Goal: Task Accomplishment & Management: Manage account settings

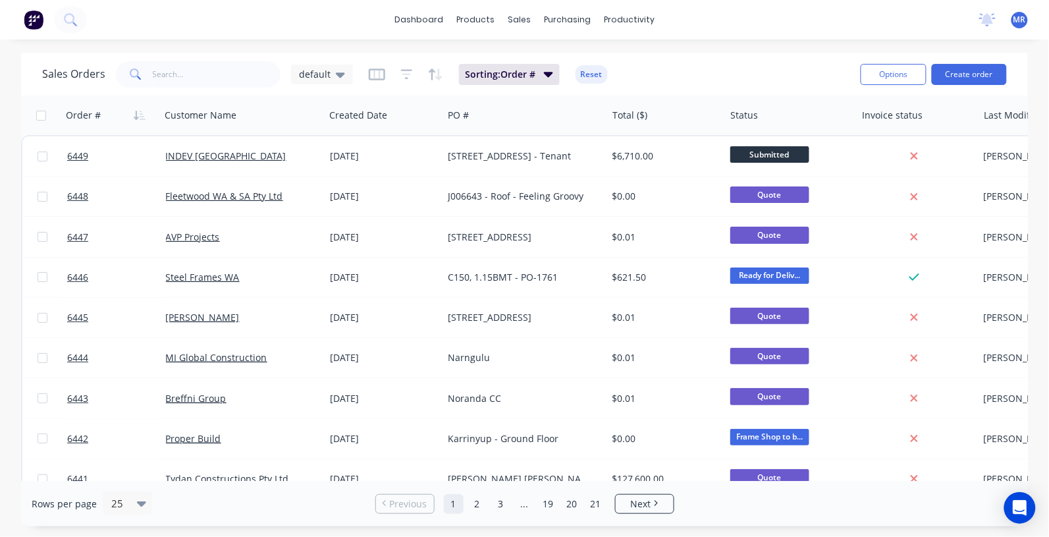
scroll to position [165, 0]
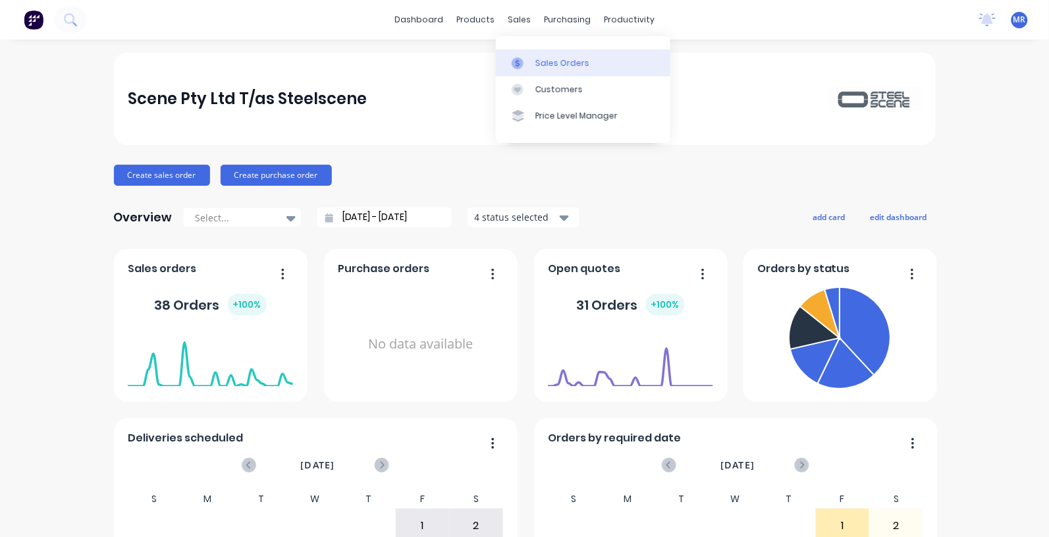
click at [545, 57] on div "Sales Orders" at bounding box center [563, 63] width 54 height 12
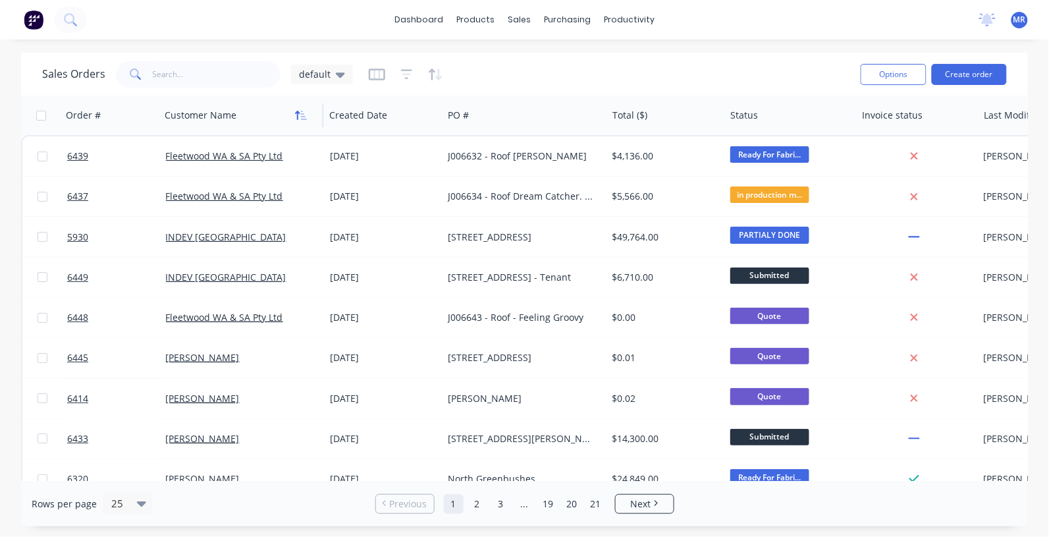
click at [298, 113] on icon "button" at bounding box center [298, 115] width 5 height 9
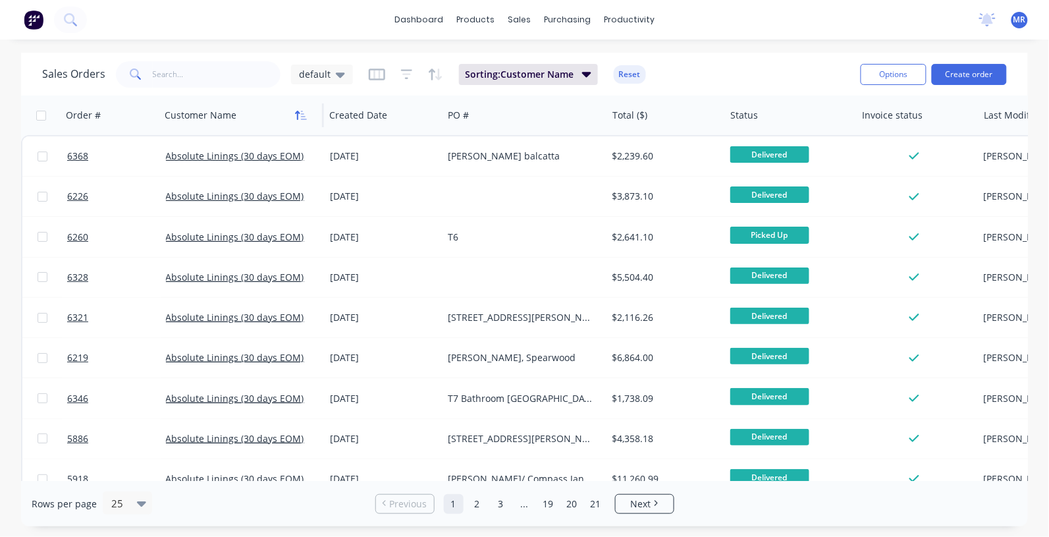
click at [297, 113] on icon "button" at bounding box center [301, 115] width 12 height 11
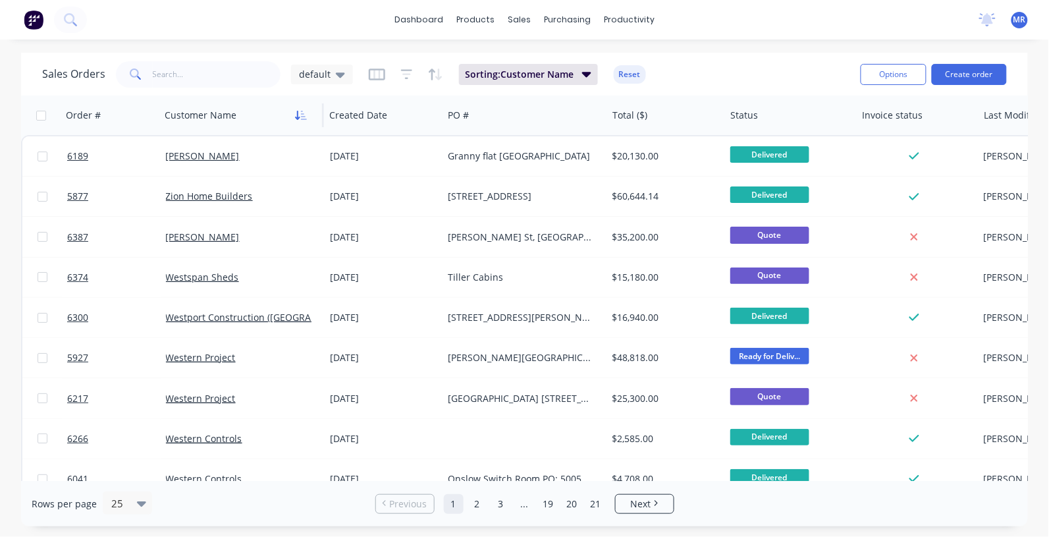
click at [303, 111] on icon "button" at bounding box center [304, 115] width 6 height 9
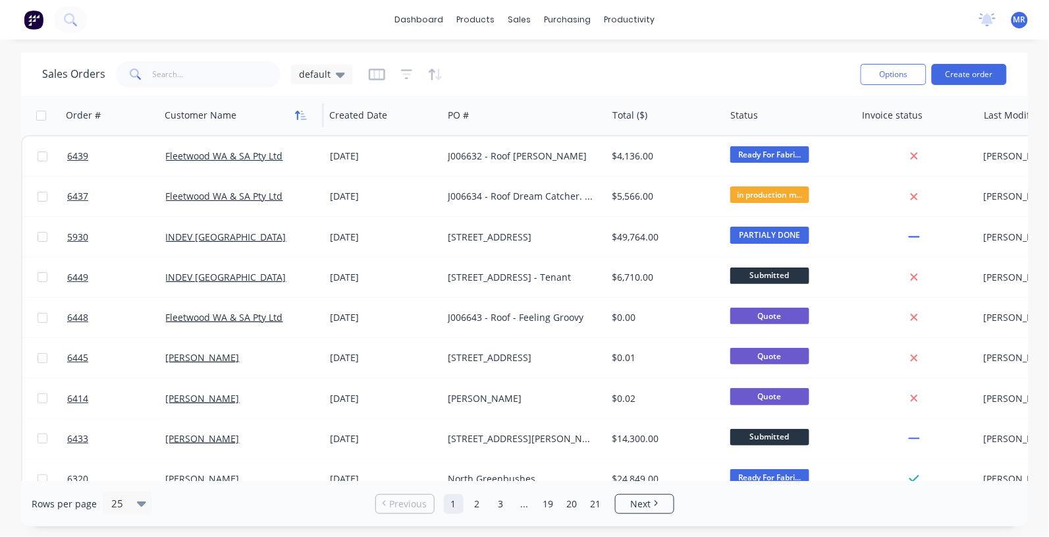
click at [301, 111] on icon "button" at bounding box center [304, 115] width 6 height 9
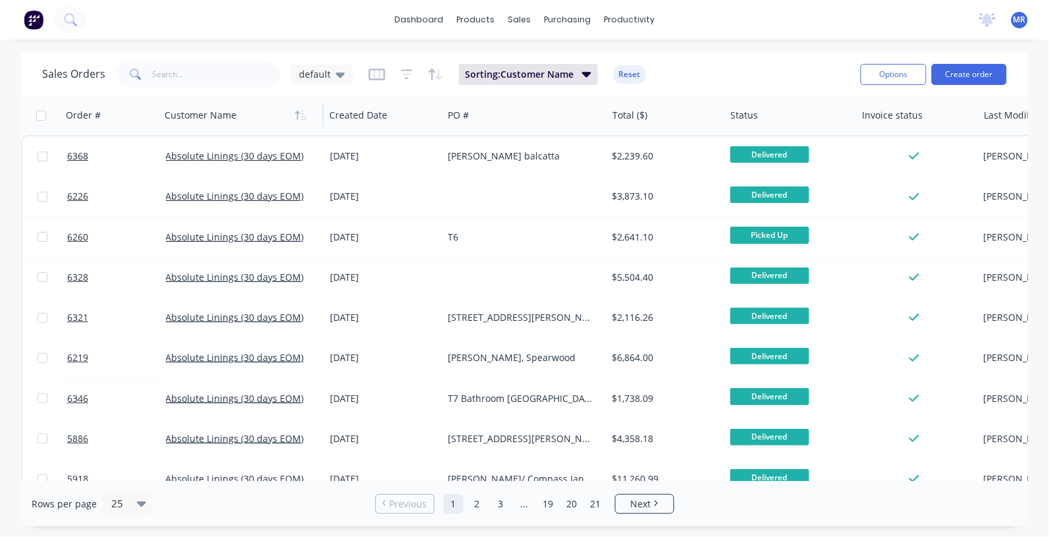
click at [301, 111] on icon "button" at bounding box center [304, 115] width 6 height 9
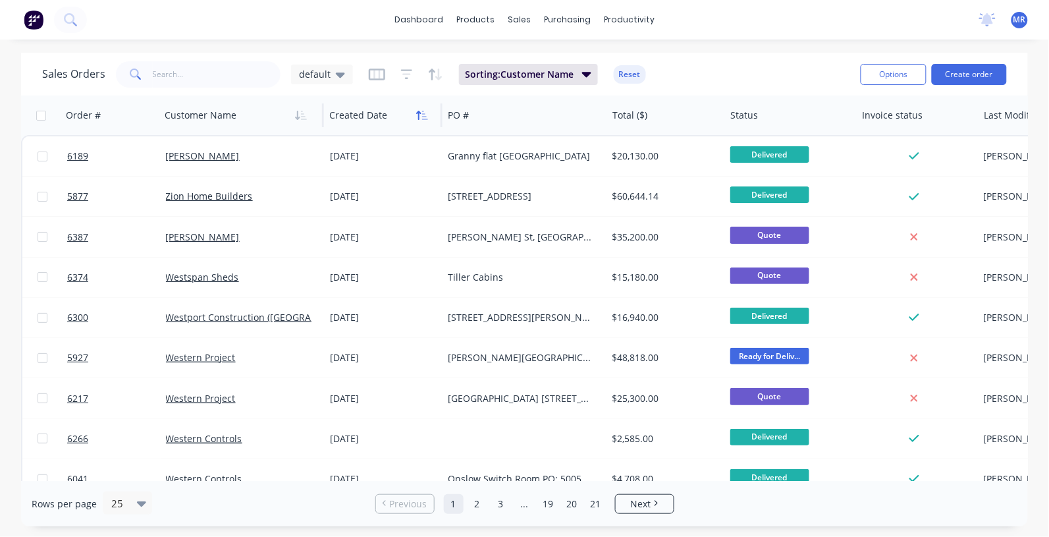
click at [422, 117] on icon "button" at bounding box center [422, 115] width 12 height 11
click at [422, 116] on icon "button" at bounding box center [422, 115] width 12 height 11
click at [420, 116] on icon "button" at bounding box center [422, 115] width 12 height 11
click at [582, 73] on icon "button" at bounding box center [586, 74] width 9 height 5
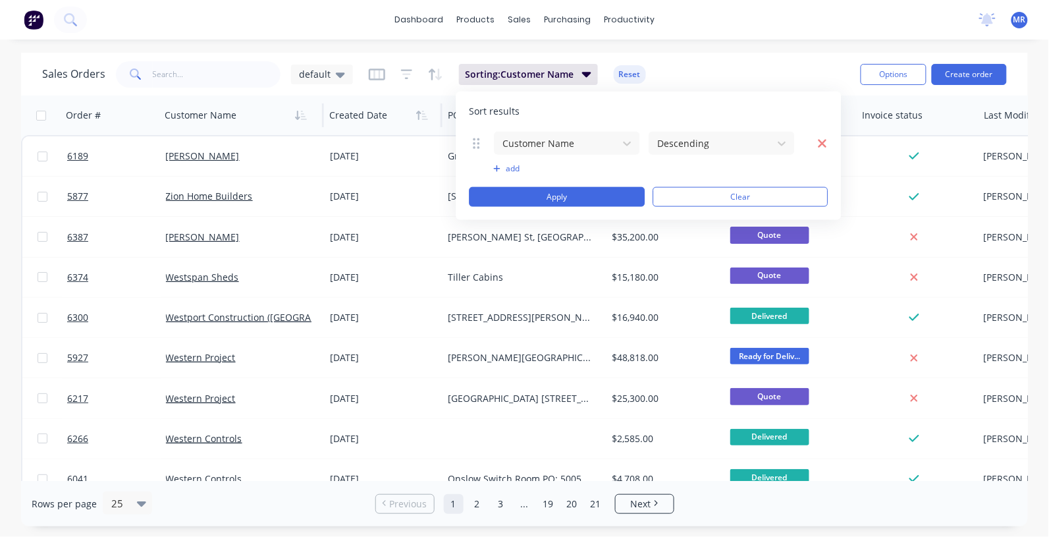
click at [821, 144] on icon "button" at bounding box center [823, 143] width 9 height 9
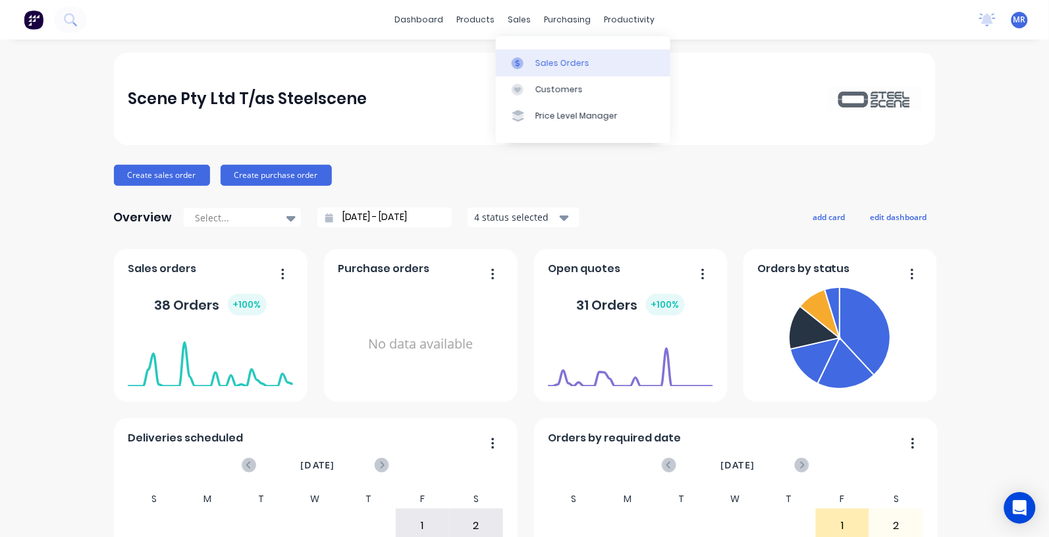
click at [561, 63] on div "Sales Orders" at bounding box center [563, 63] width 54 height 12
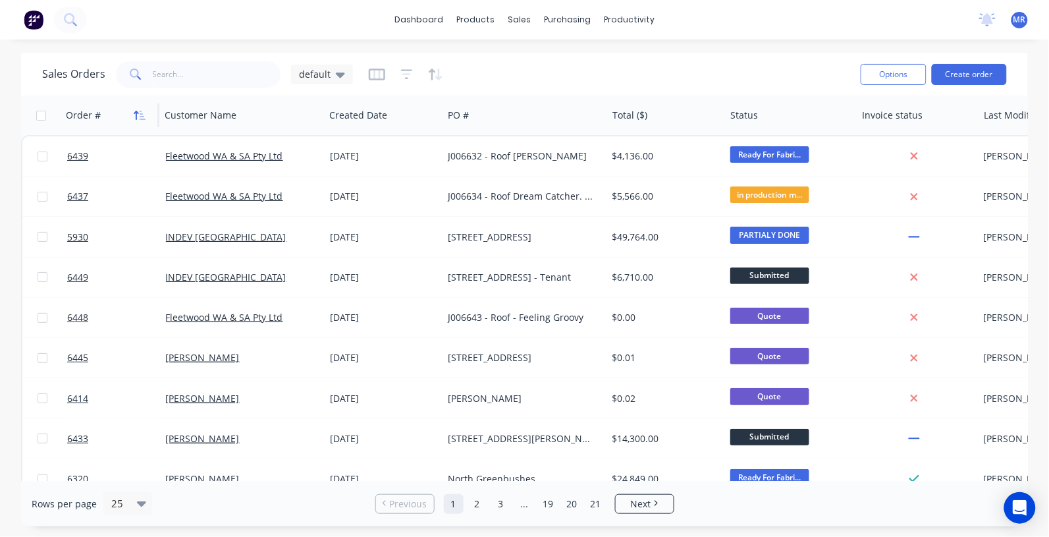
click at [146, 120] on button "button" at bounding box center [140, 115] width 20 height 20
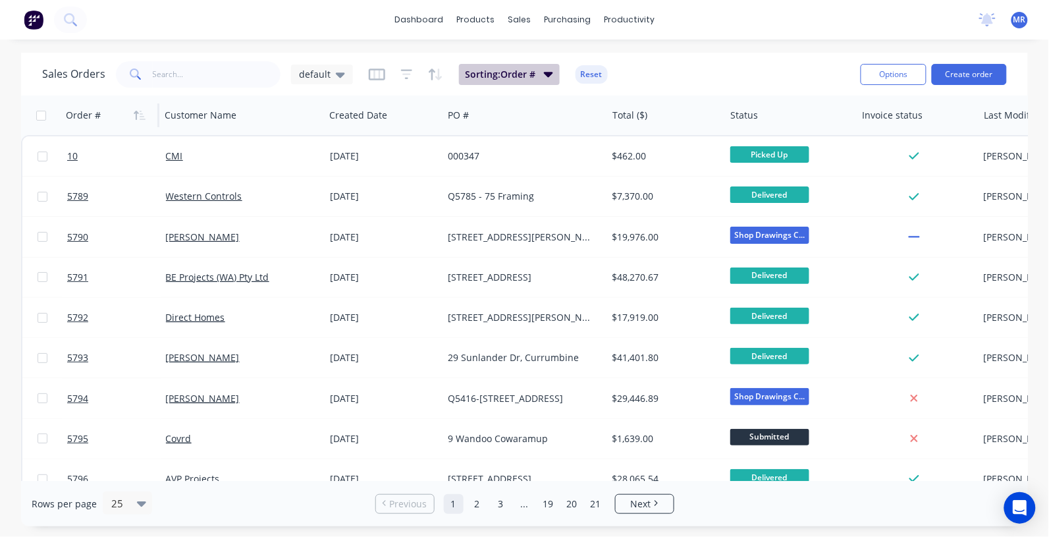
click at [550, 77] on icon "button" at bounding box center [548, 74] width 9 height 14
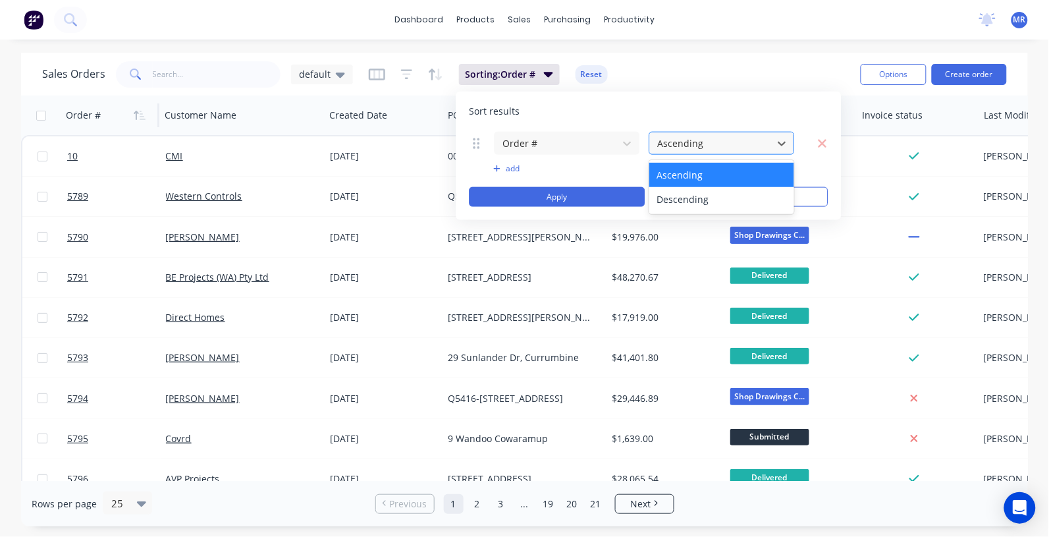
click at [693, 146] on div at bounding box center [712, 143] width 110 height 16
click at [686, 192] on div "Descending" at bounding box center [722, 199] width 145 height 24
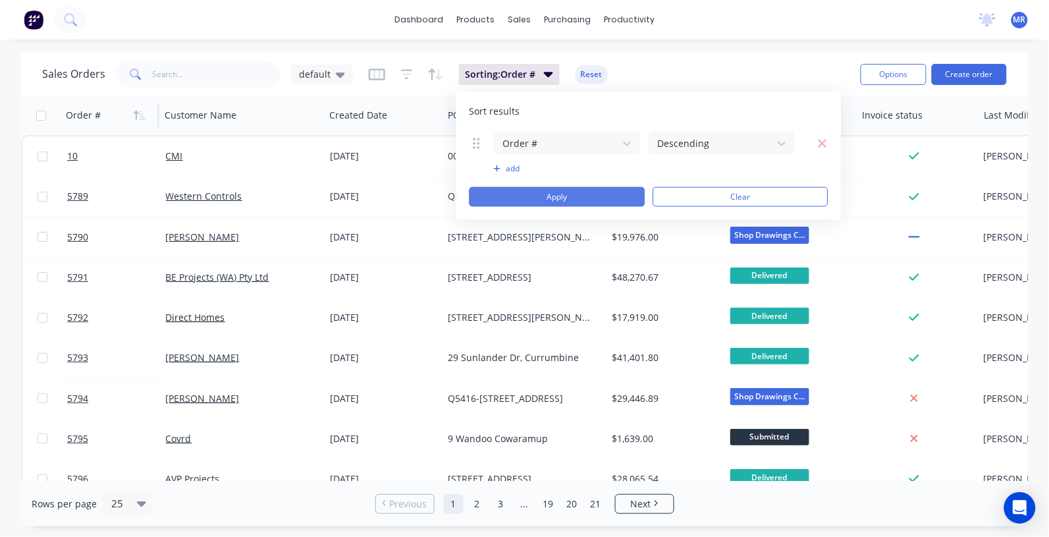
click at [557, 190] on button "Apply" at bounding box center [558, 197] width 176 height 20
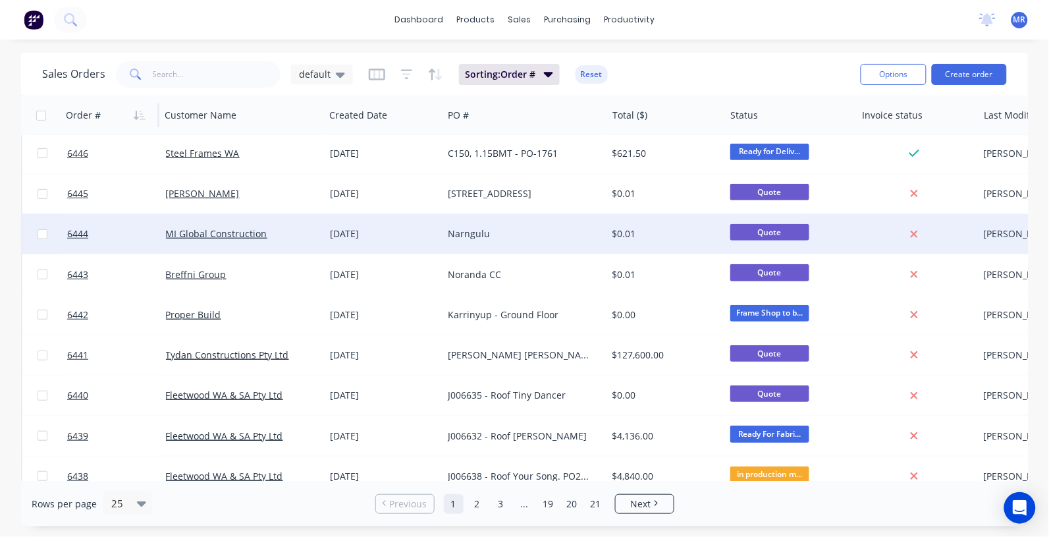
scroll to position [165, 0]
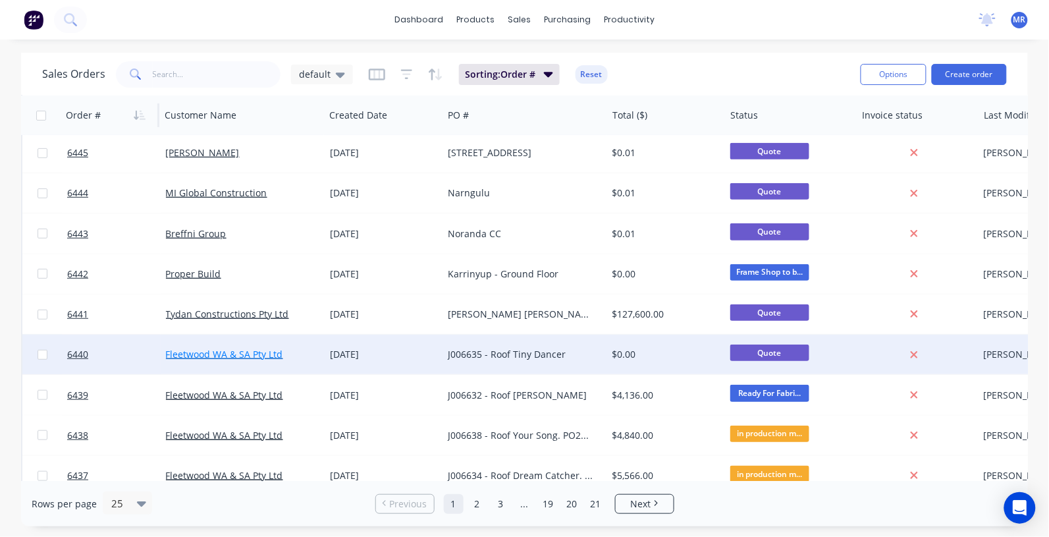
click at [241, 352] on link "Fleetwood WA & SA Pty Ltd" at bounding box center [224, 354] width 117 height 13
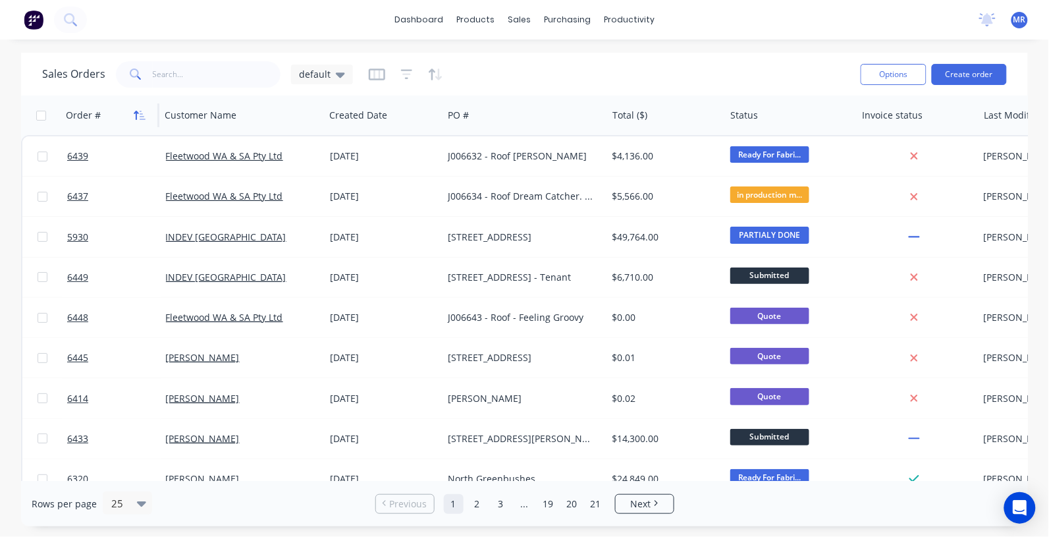
click at [142, 115] on icon "button" at bounding box center [140, 115] width 12 height 11
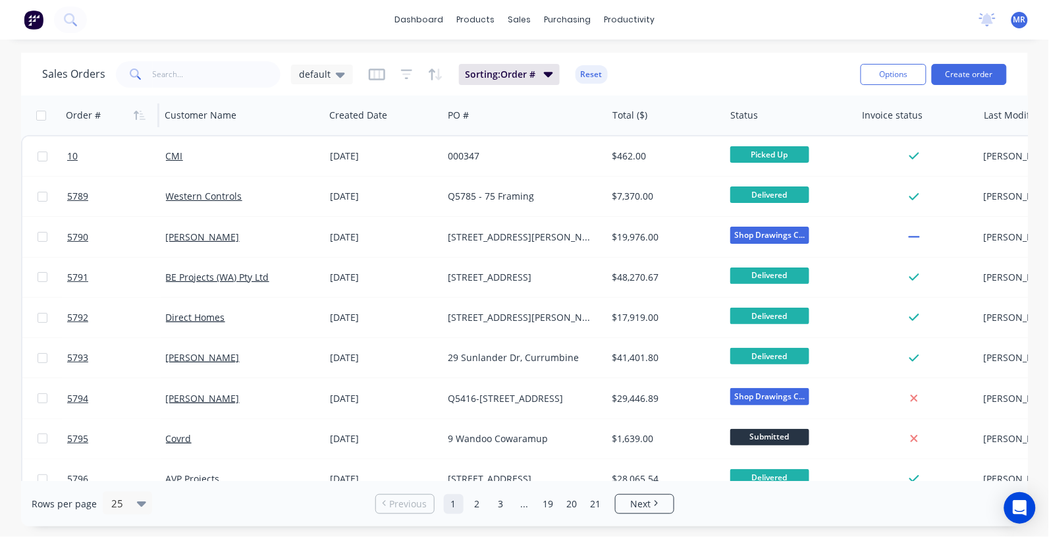
click at [142, 115] on icon "button" at bounding box center [140, 115] width 12 height 11
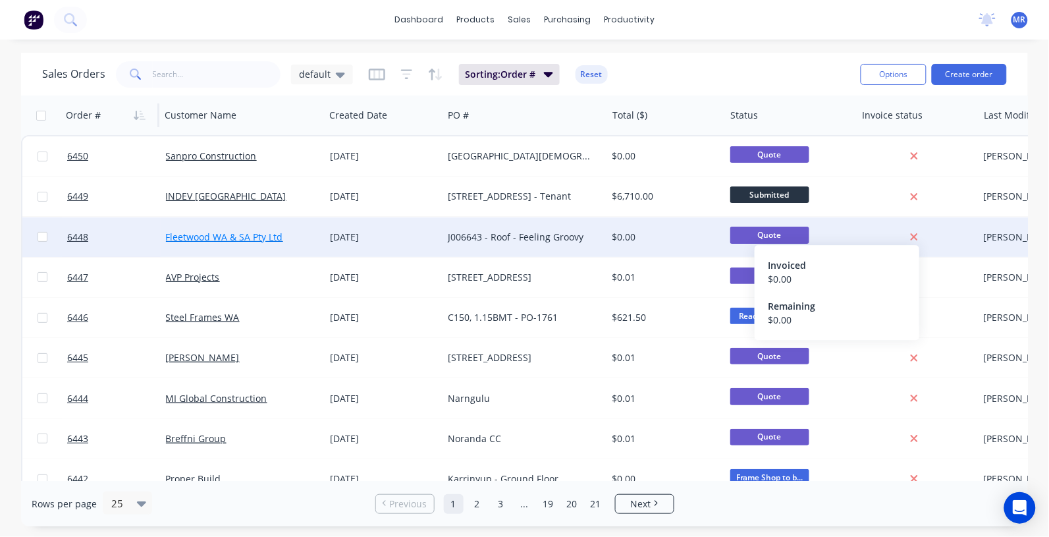
click at [221, 236] on link "Fleetwood WA & SA Pty Ltd" at bounding box center [224, 237] width 117 height 13
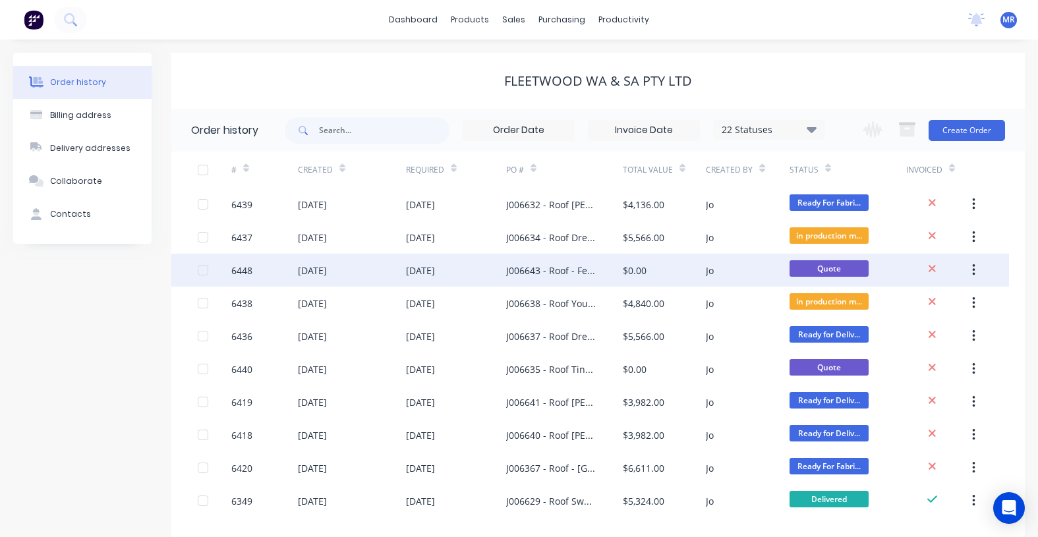
click at [541, 268] on div "J006643 - Roof - Feeling Groovy" at bounding box center [551, 270] width 90 height 14
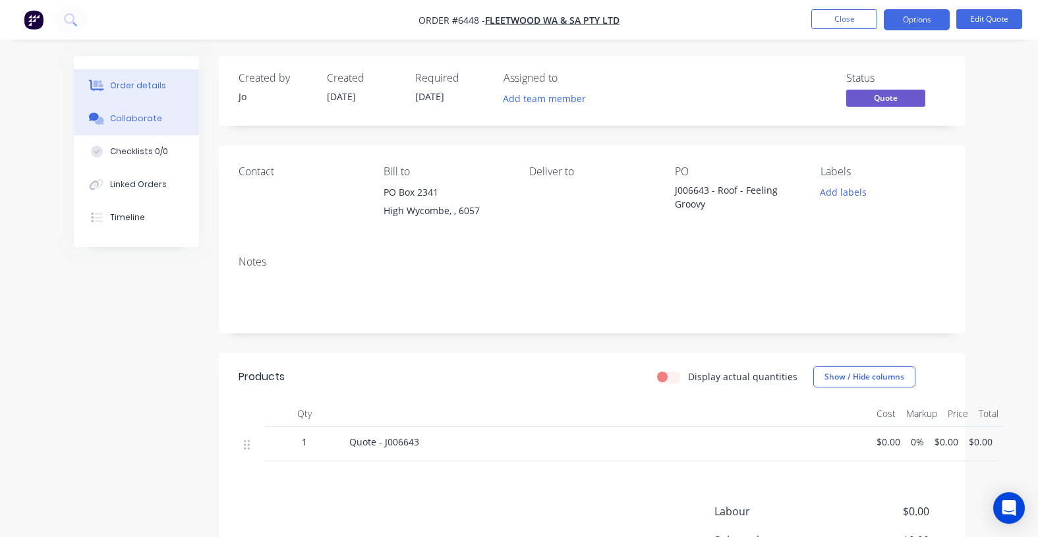
click at [120, 117] on div "Collaborate" at bounding box center [136, 119] width 52 height 12
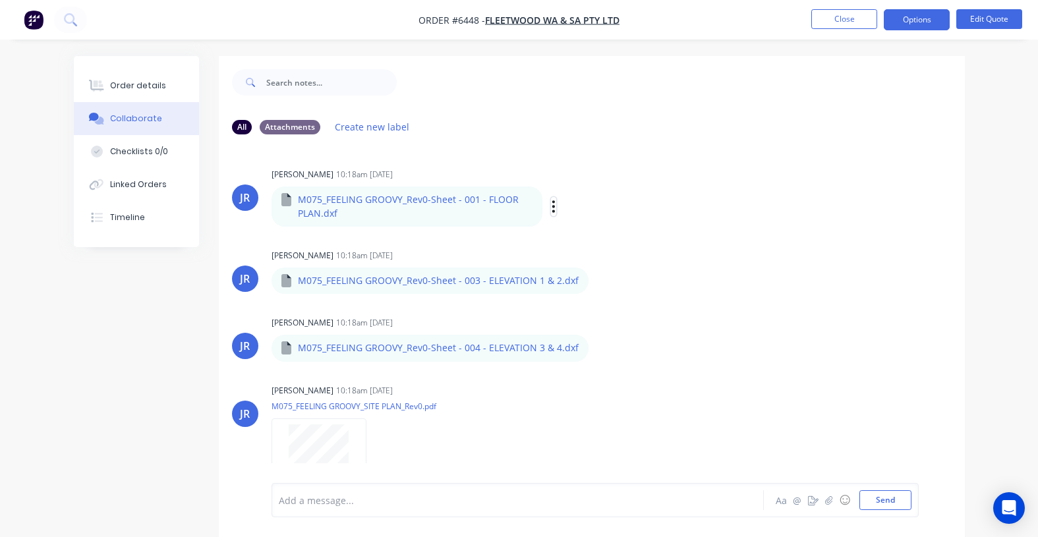
click at [551, 208] on button "button" at bounding box center [553, 206] width 5 height 19
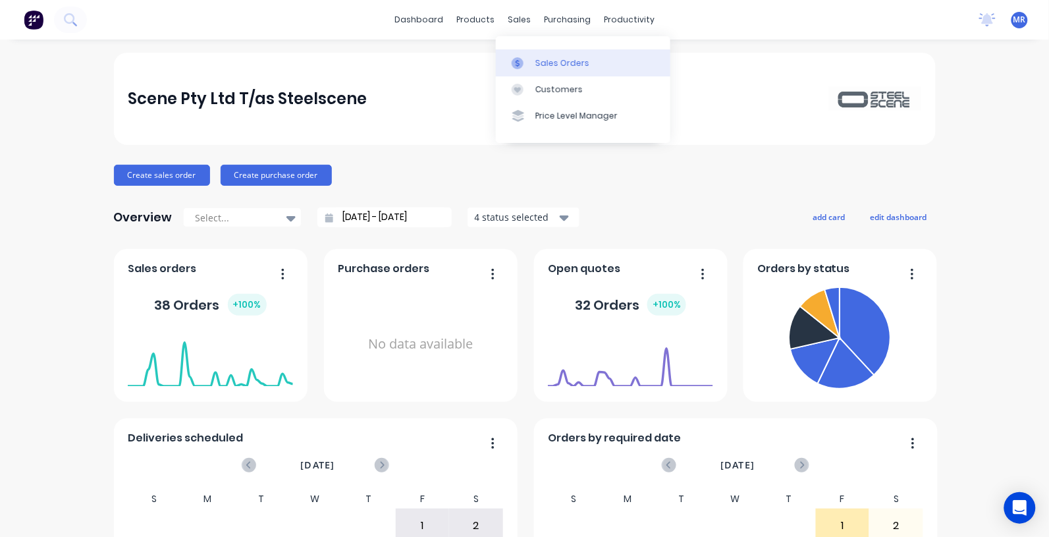
click at [551, 67] on div "Sales Orders" at bounding box center [563, 63] width 54 height 12
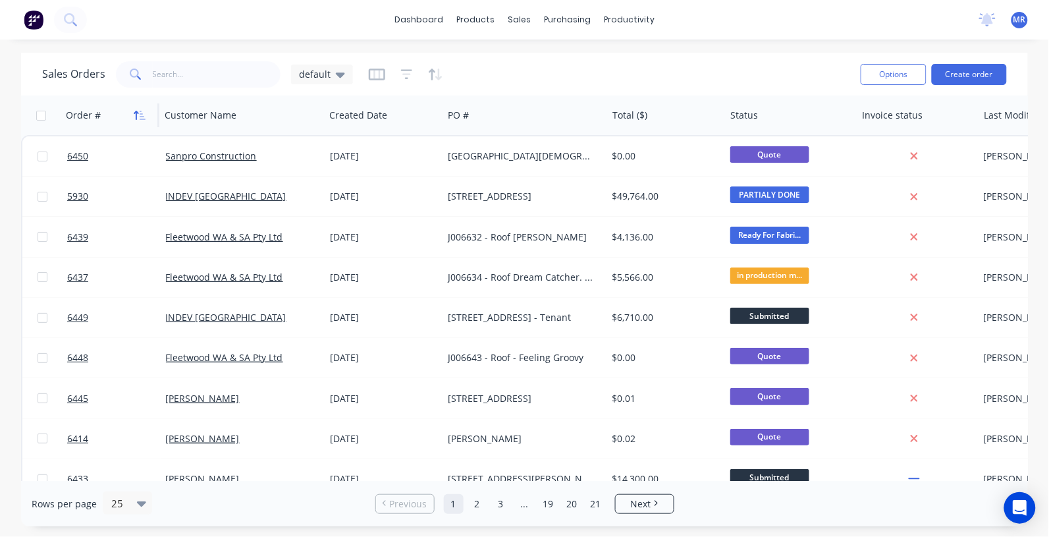
click at [138, 117] on icon "button" at bounding box center [140, 115] width 12 height 11
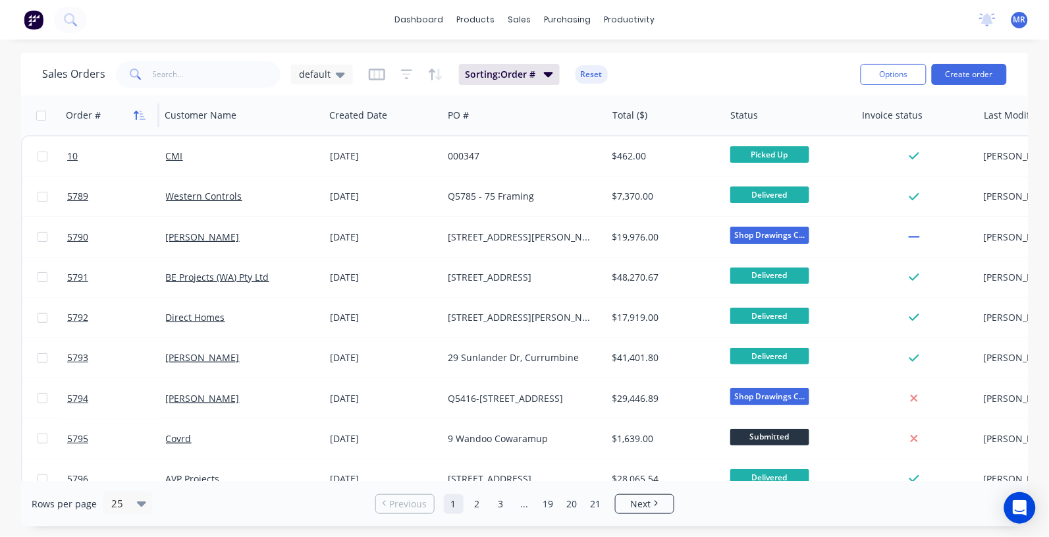
click at [138, 113] on icon "button" at bounding box center [136, 115] width 5 height 9
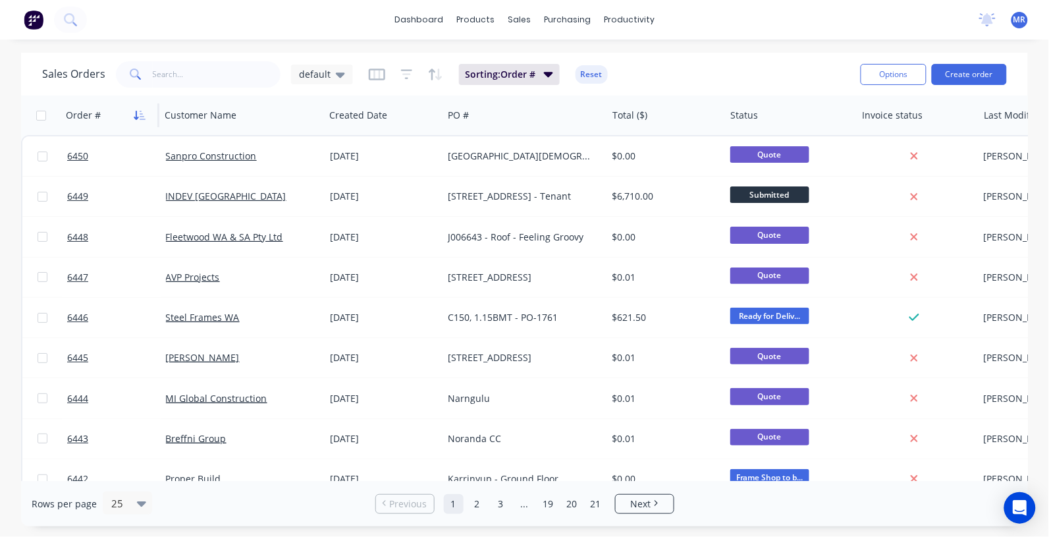
click at [134, 110] on icon "button" at bounding box center [140, 115] width 12 height 11
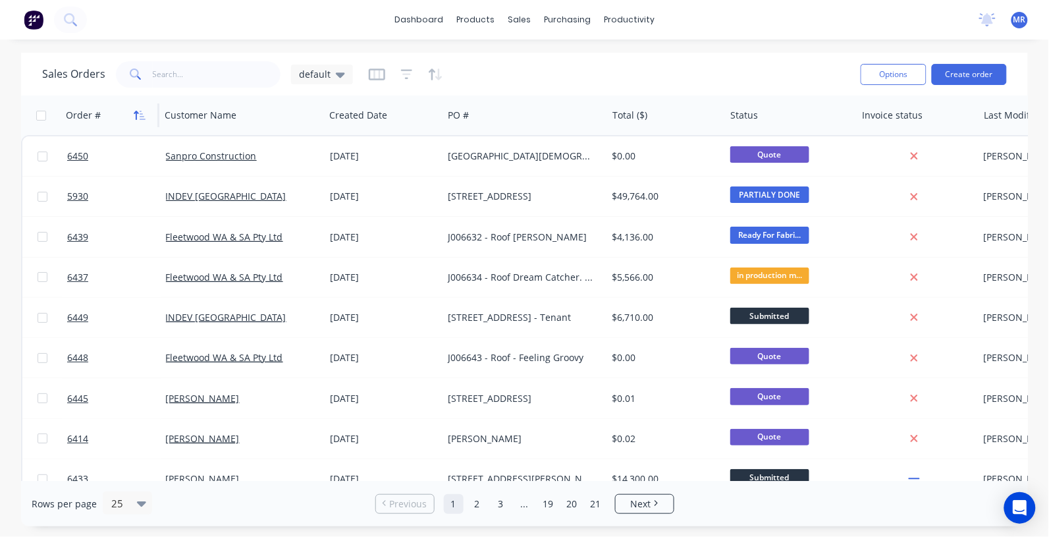
click at [138, 110] on icon "button" at bounding box center [140, 115] width 12 height 11
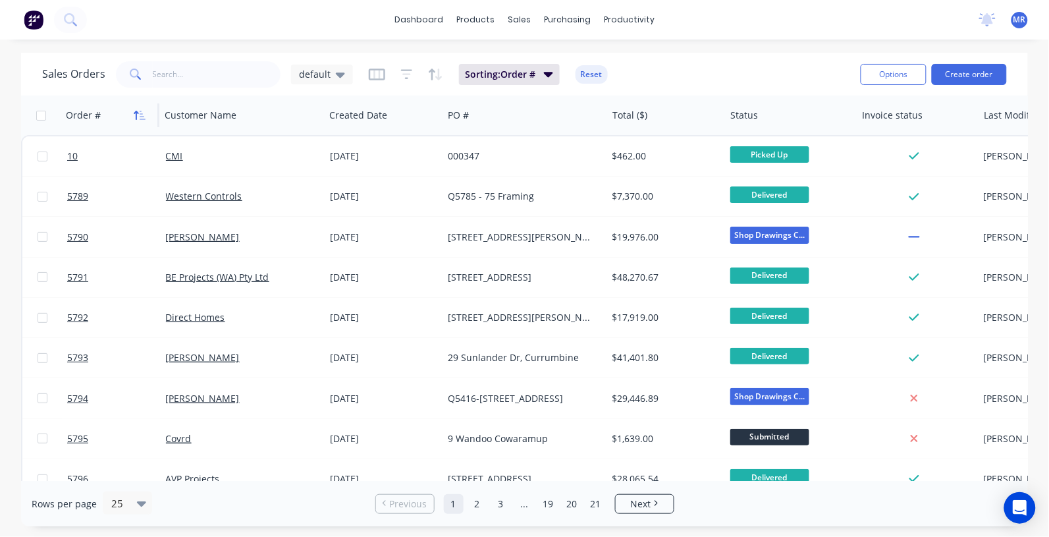
click at [135, 112] on icon "button" at bounding box center [136, 115] width 5 height 9
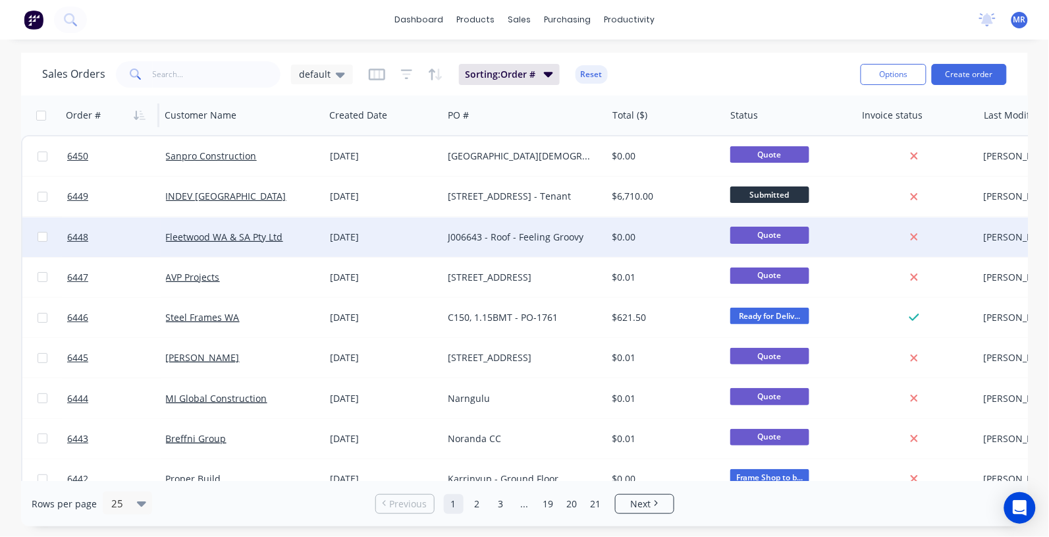
click at [496, 235] on div "J006643 - Roof - Feeling Groovy" at bounding box center [521, 237] width 146 height 13
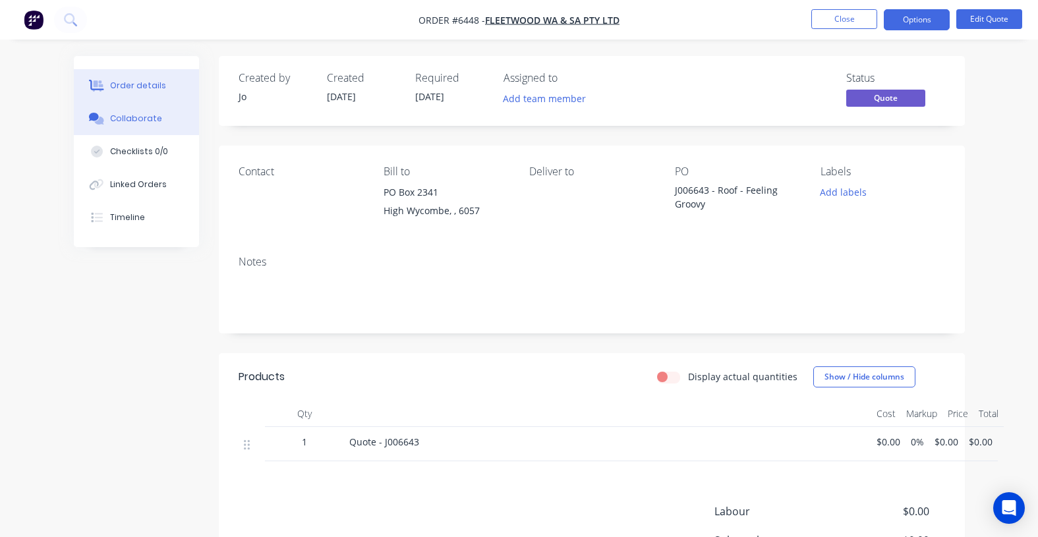
click at [109, 112] on button "Collaborate" at bounding box center [136, 118] width 125 height 33
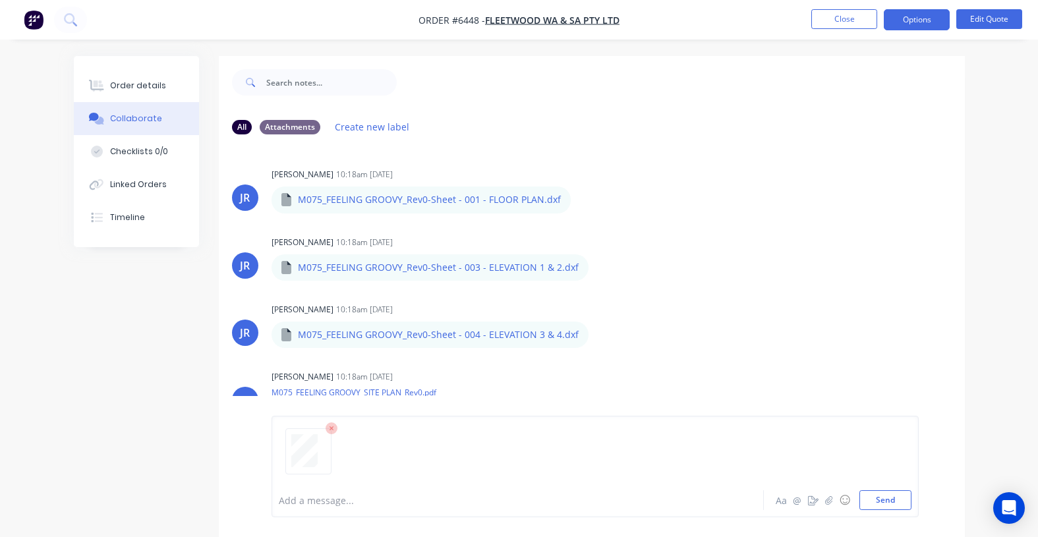
drag, startPoint x: 893, startPoint y: 495, endPoint x: 916, endPoint y: 415, distance: 83.6
click at [893, 494] on button "Send" at bounding box center [885, 500] width 52 height 20
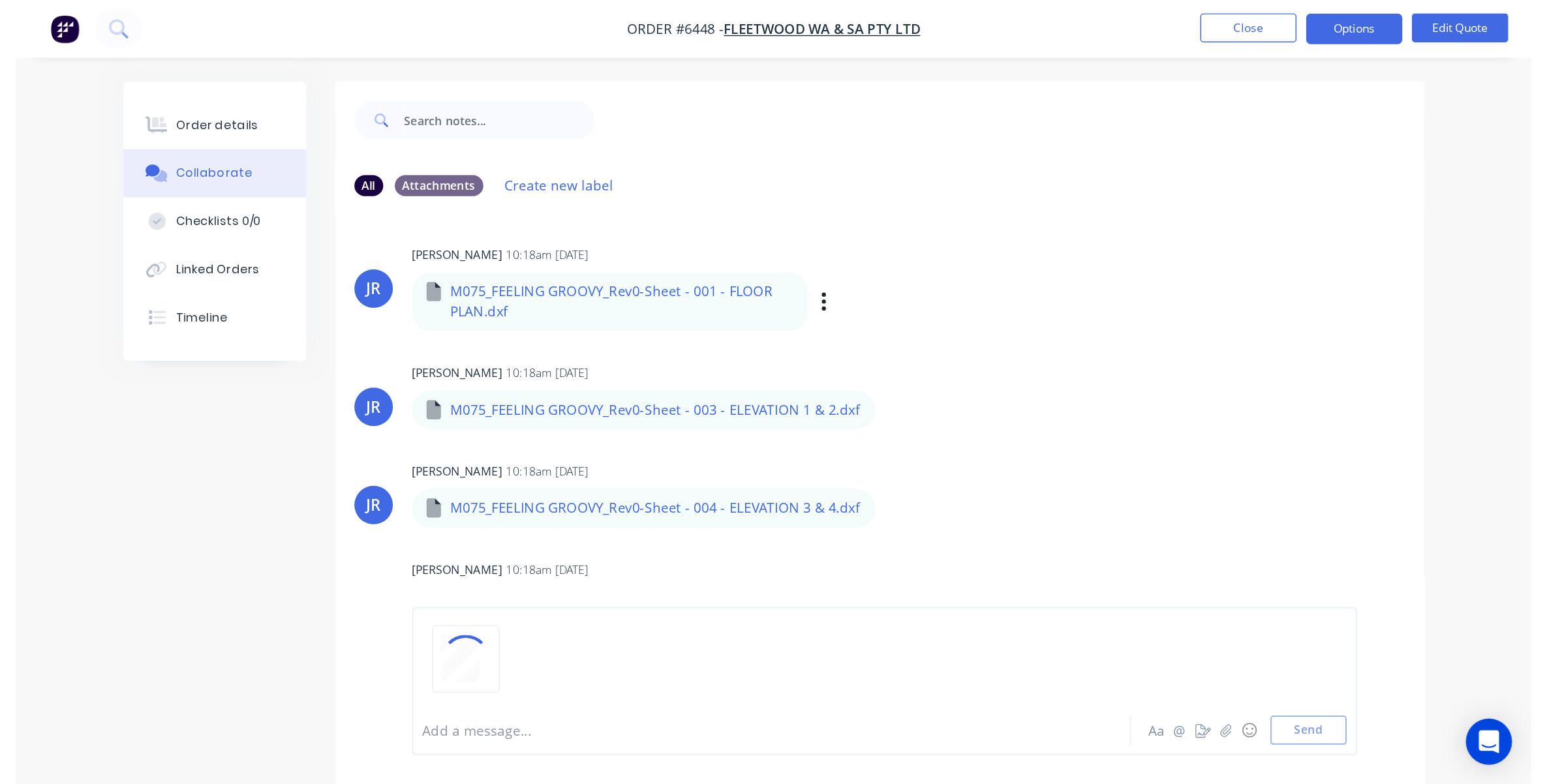
scroll to position [70, 0]
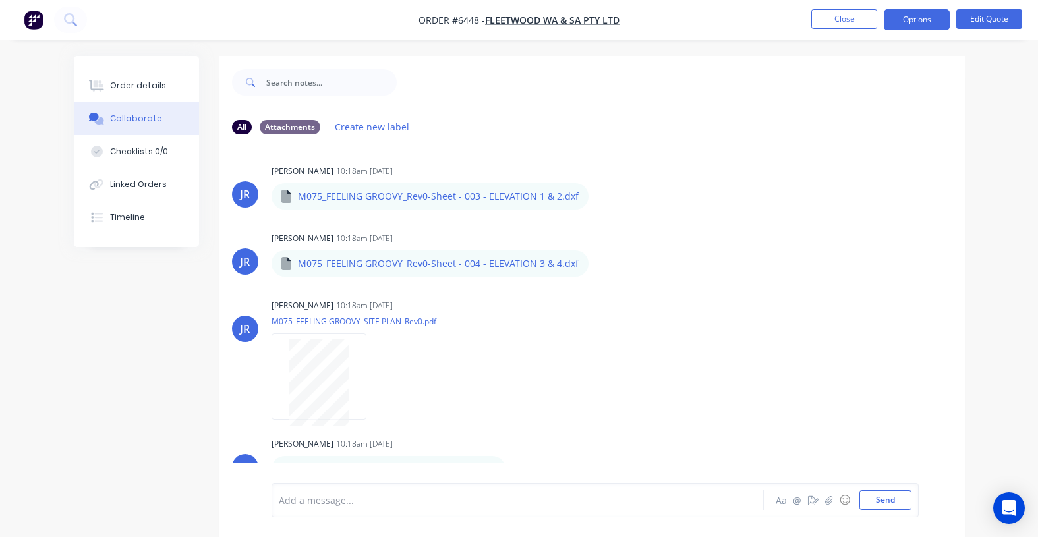
click at [120, 119] on div "Collaborate" at bounding box center [136, 119] width 52 height 12
click at [123, 90] on div "Order details" at bounding box center [138, 86] width 56 height 12
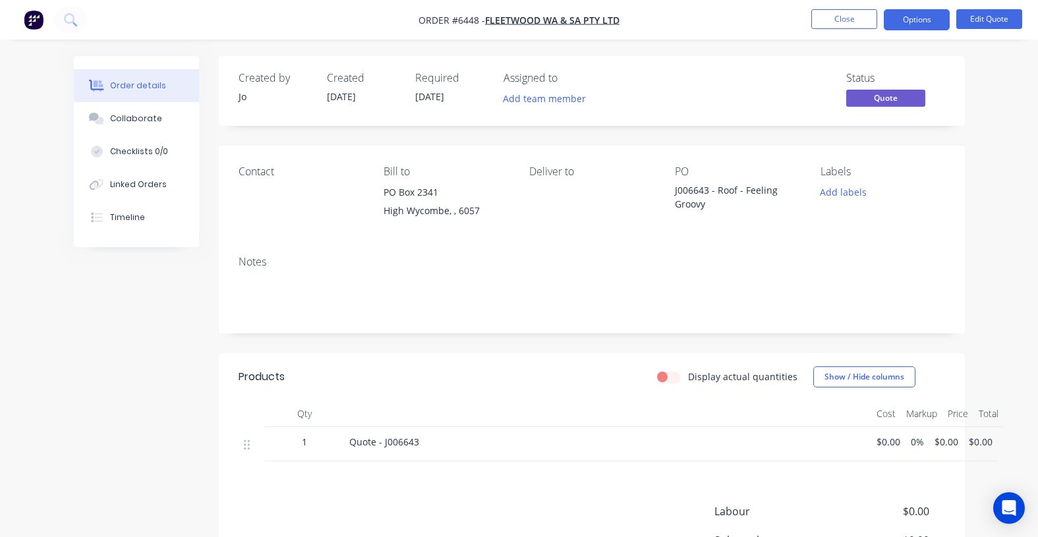
click at [952, 439] on span "$0.00" at bounding box center [946, 442] width 24 height 14
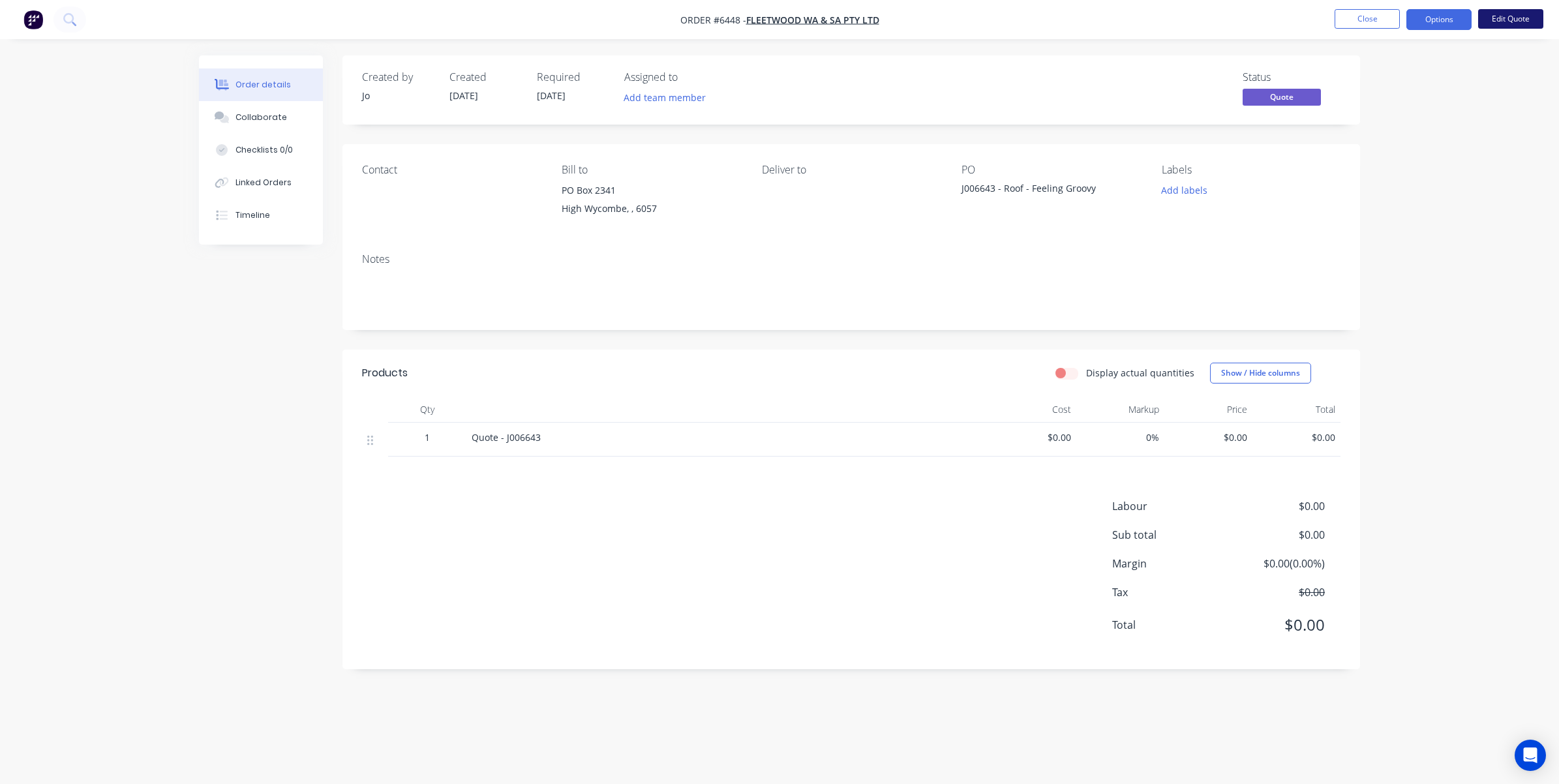
click at [1039, 14] on button "Edit Quote" at bounding box center [1511, 19] width 65 height 20
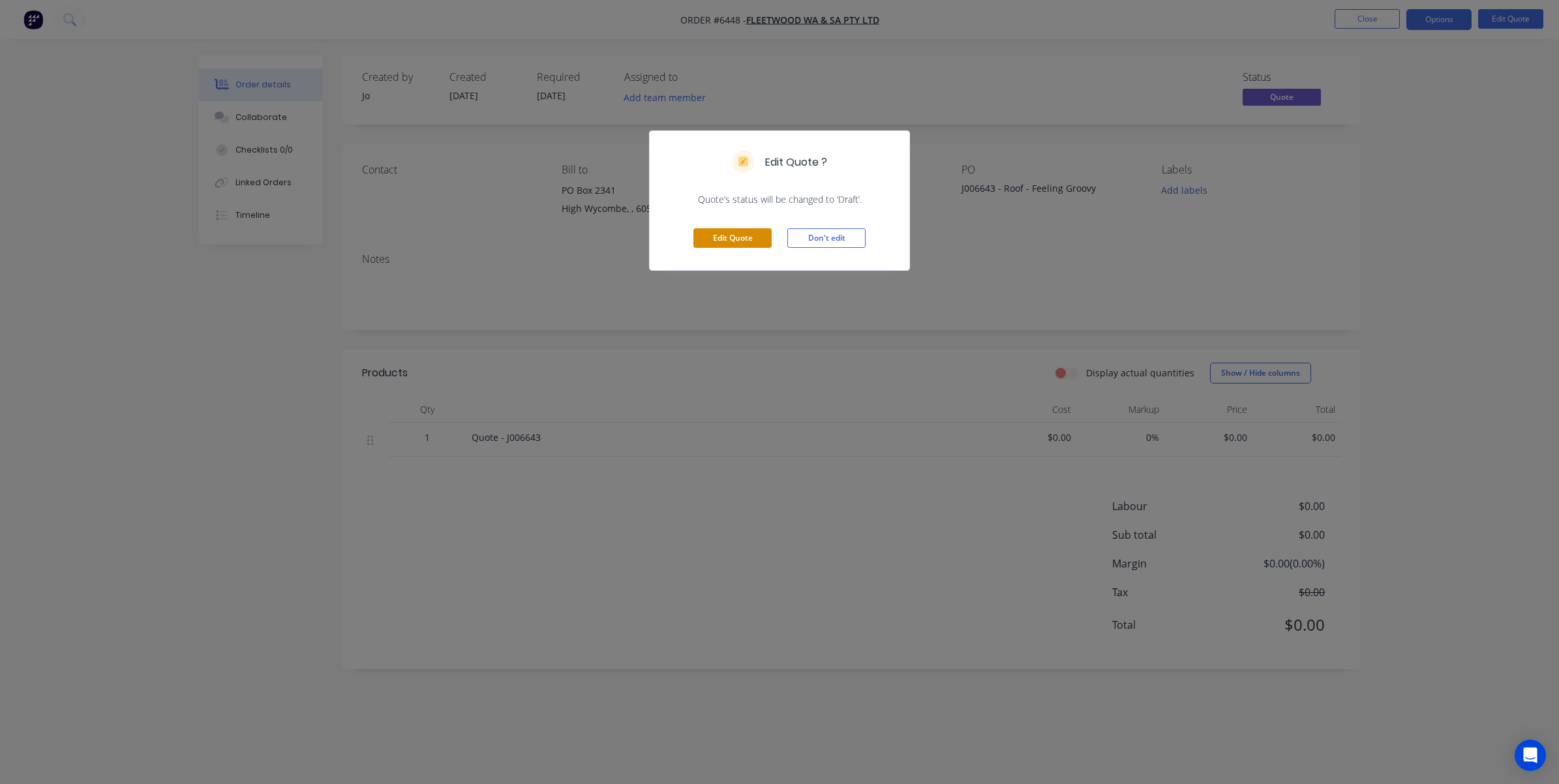
click at [720, 231] on button "Edit Quote" at bounding box center [732, 239] width 78 height 20
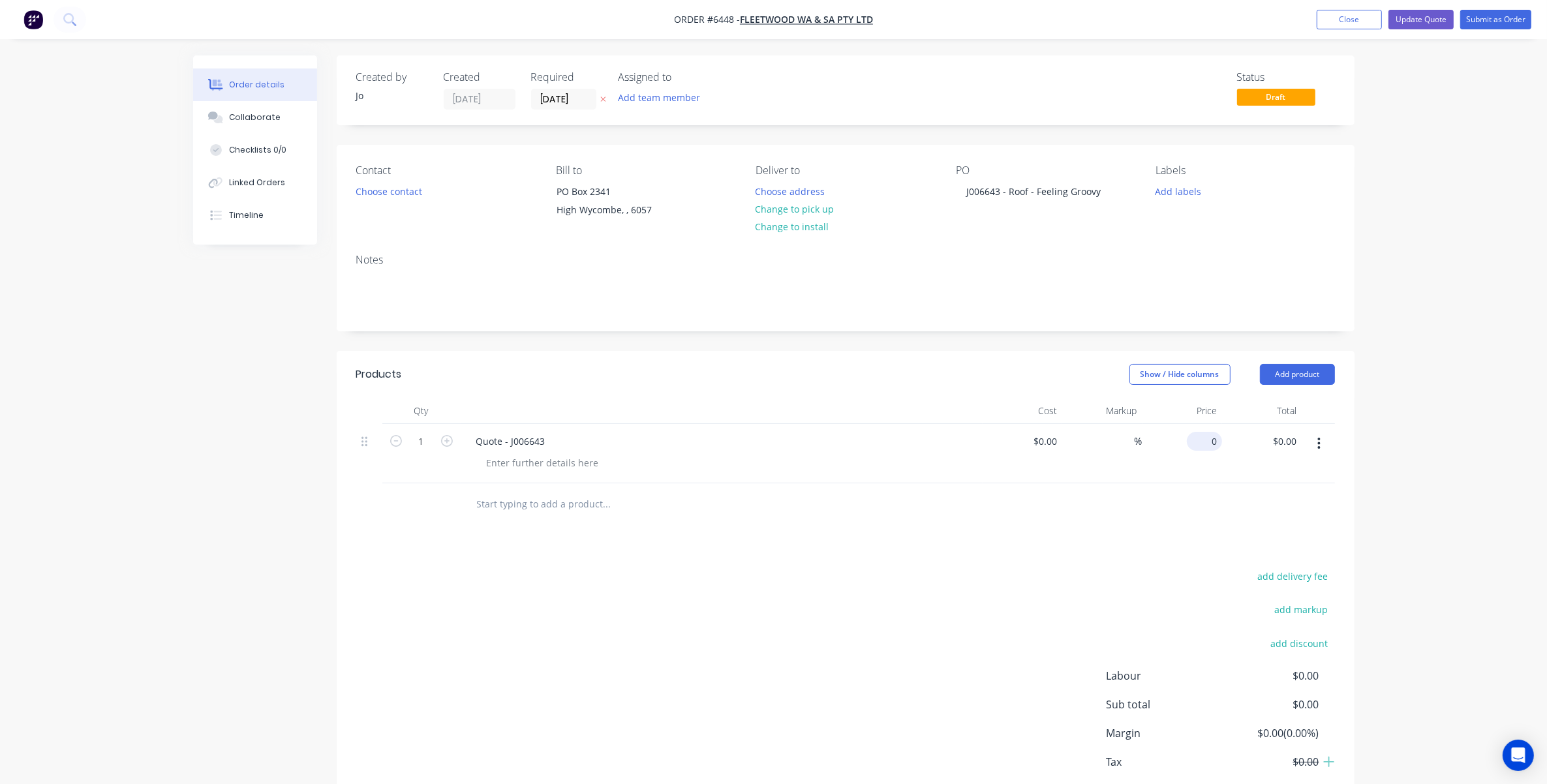
click at [1039, 442] on input "0" at bounding box center [1207, 441] width 30 height 19
type input "$5,410.00"
click at [1039, 506] on div at bounding box center [846, 504] width 979 height 43
click at [1039, 347] on div "Order details Collaborate Checklists 0/0 Linked Orders Timeline Order details C…" at bounding box center [774, 429] width 1547 height 858
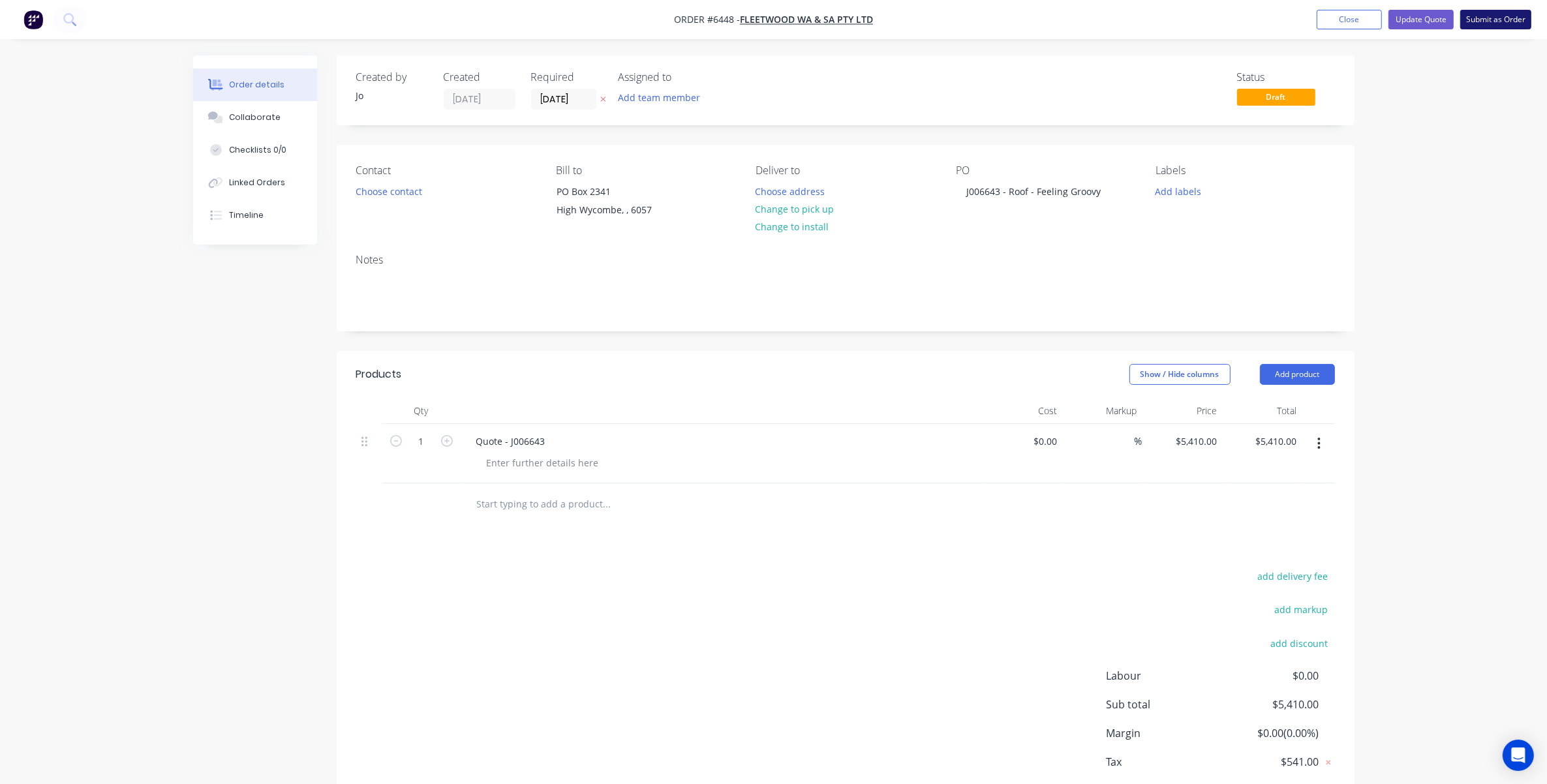
click at [1039, 20] on button "Submit as Order" at bounding box center [1495, 20] width 71 height 20
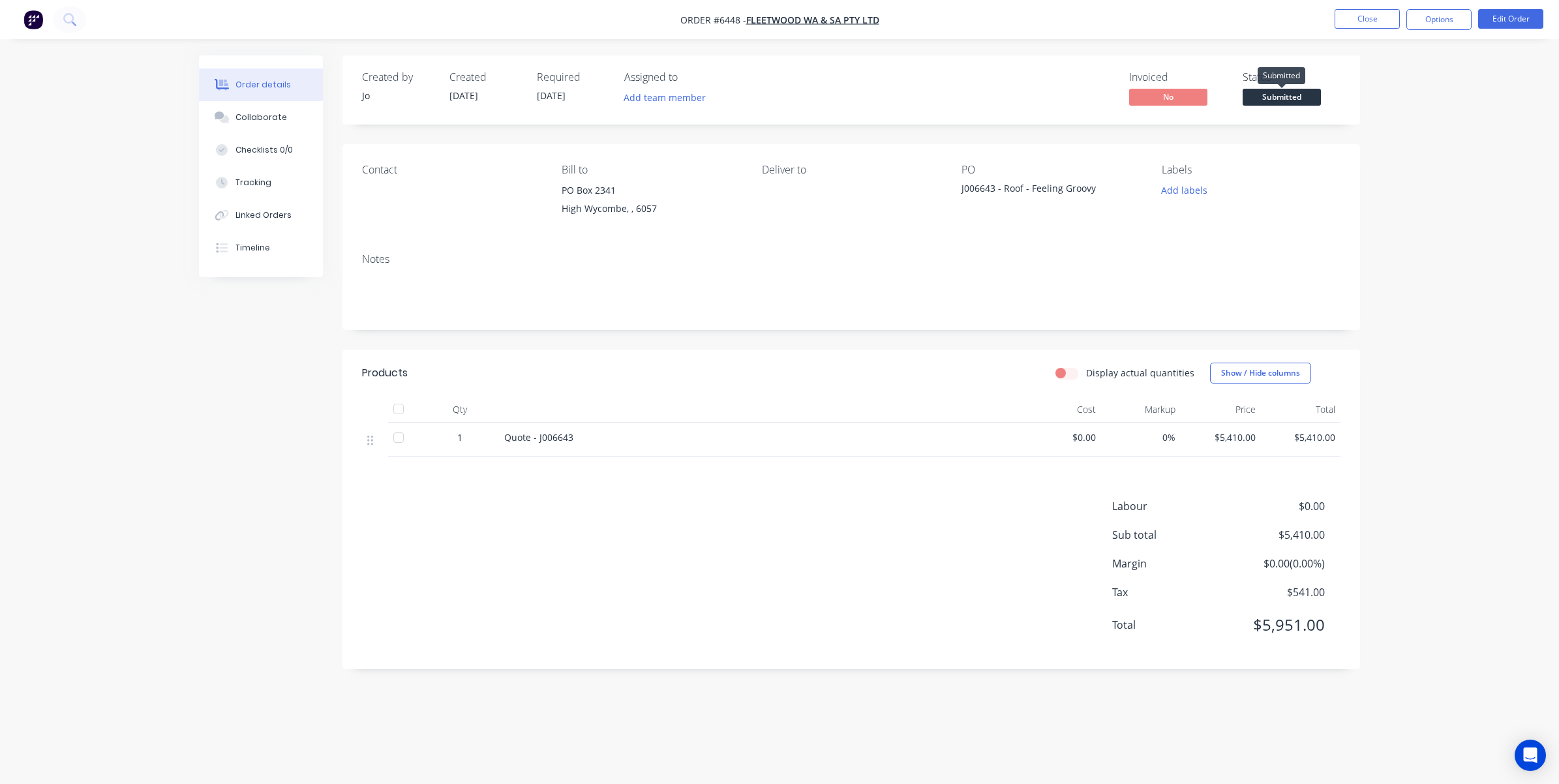
click at [1039, 93] on span "Submitted" at bounding box center [1282, 97] width 78 height 16
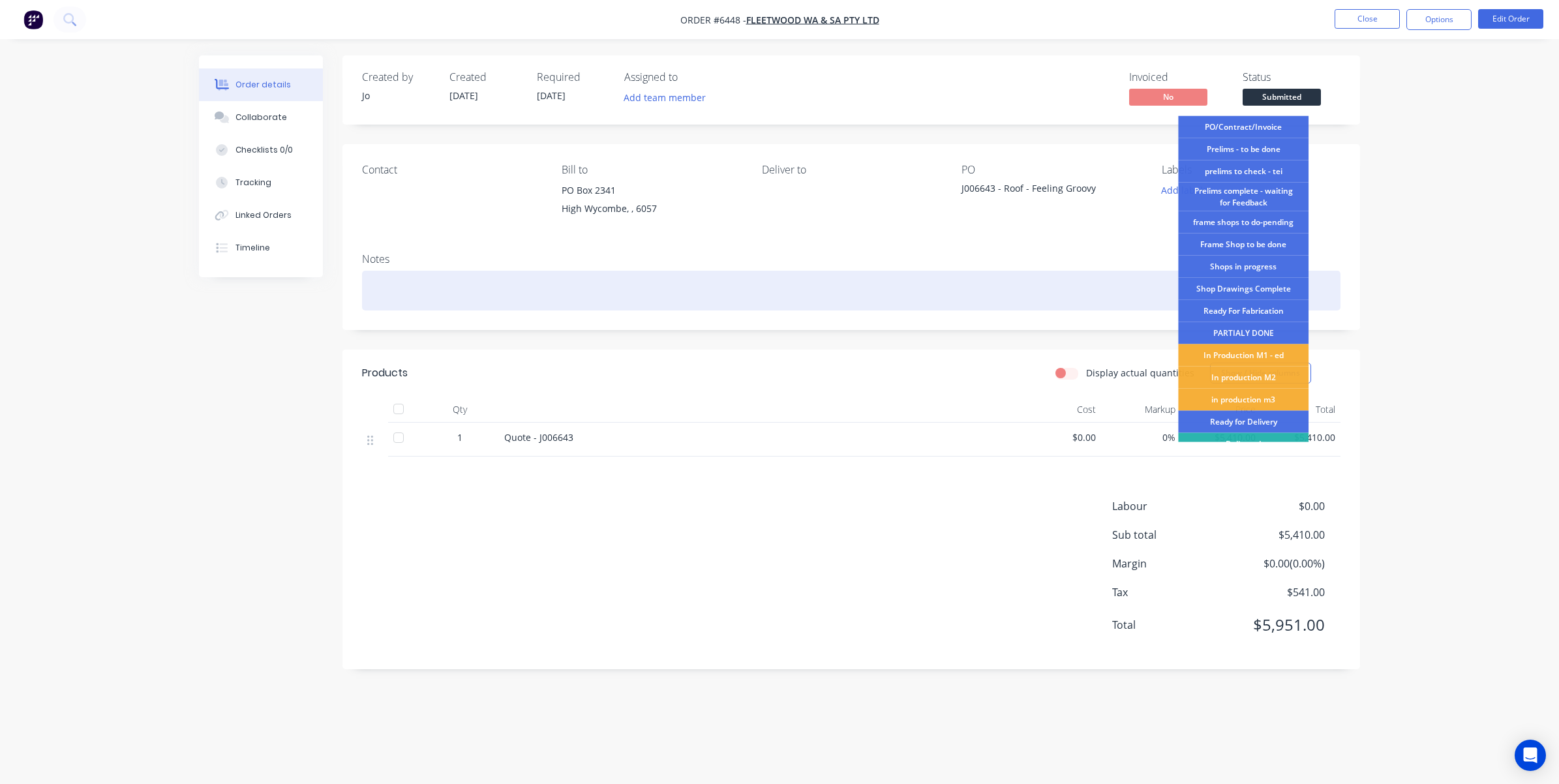
click at [1039, 304] on div "Ready For Fabrication" at bounding box center [1244, 311] width 131 height 22
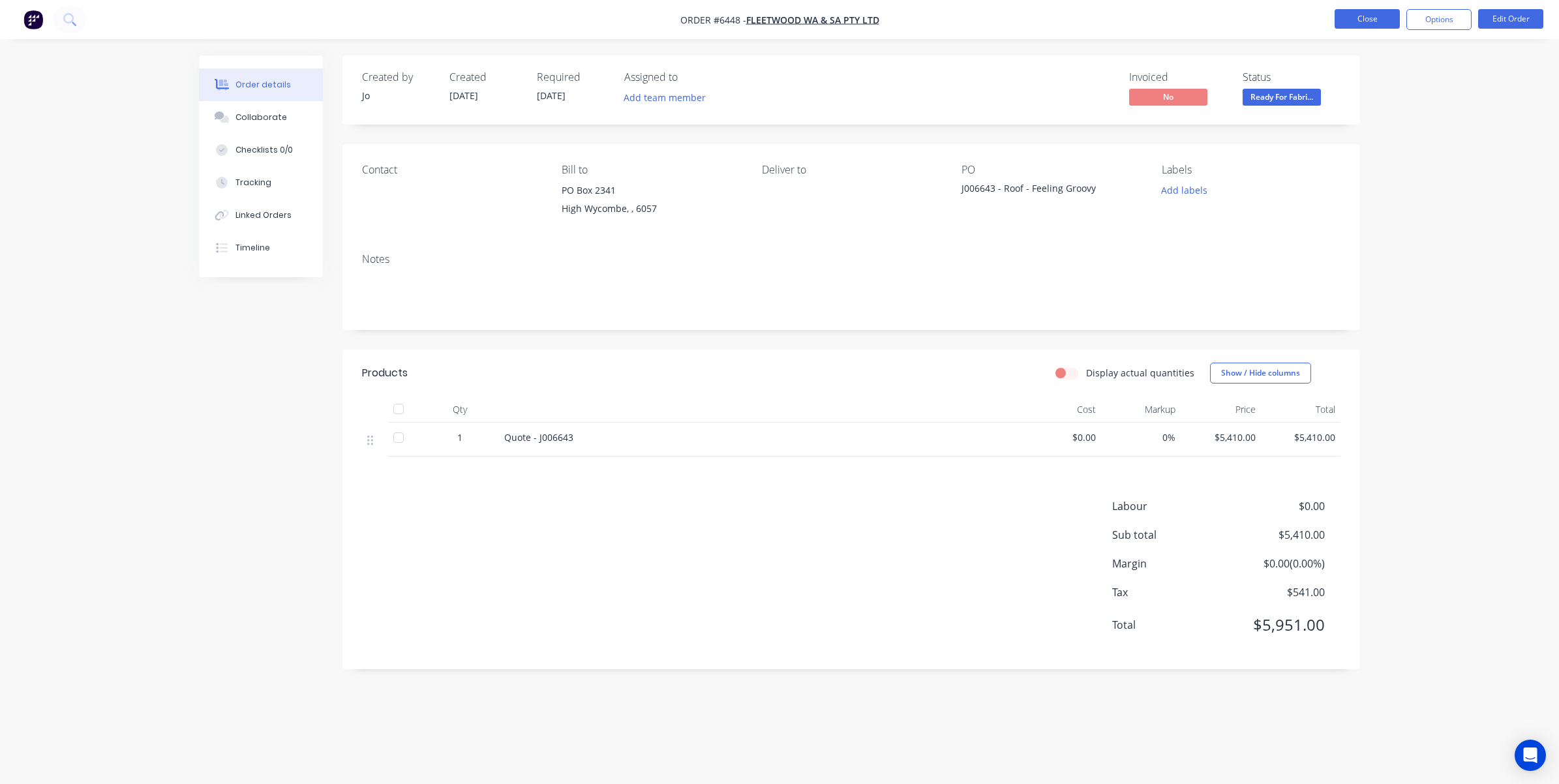
click at [1039, 14] on button "Close" at bounding box center [1368, 19] width 65 height 20
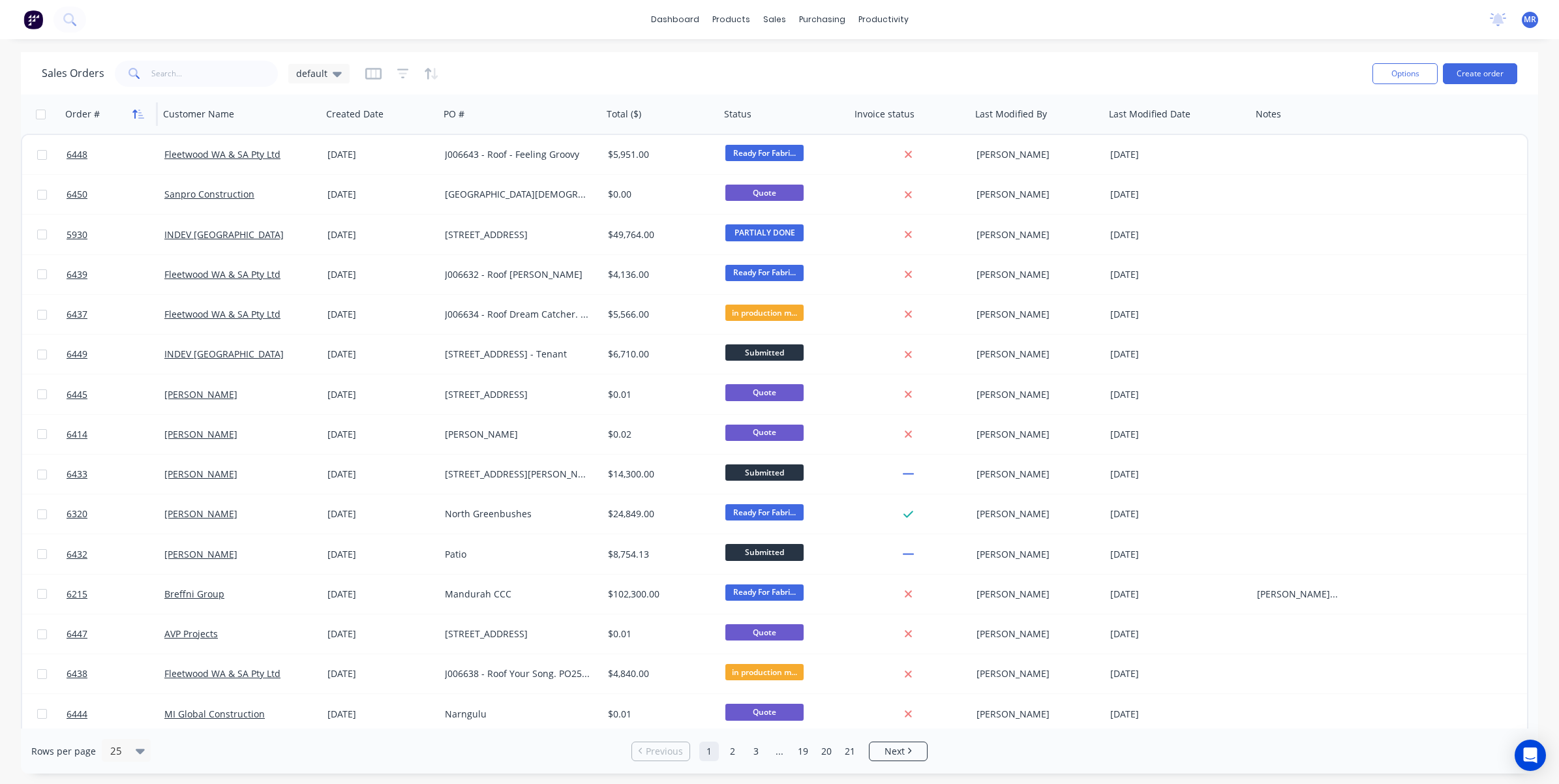
click at [135, 119] on button "button" at bounding box center [139, 114] width 20 height 20
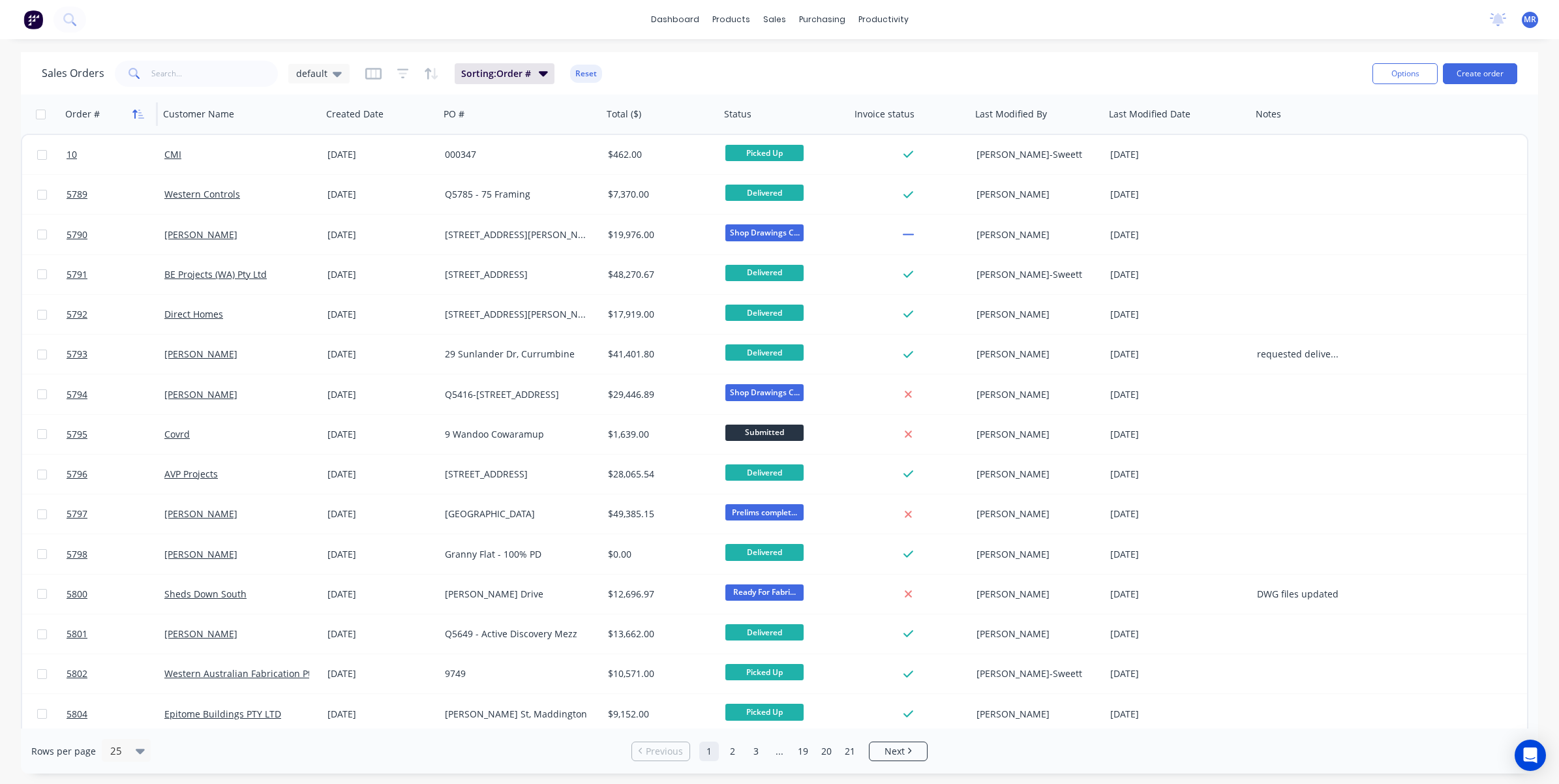
click at [139, 116] on icon "button" at bounding box center [139, 114] width 12 height 11
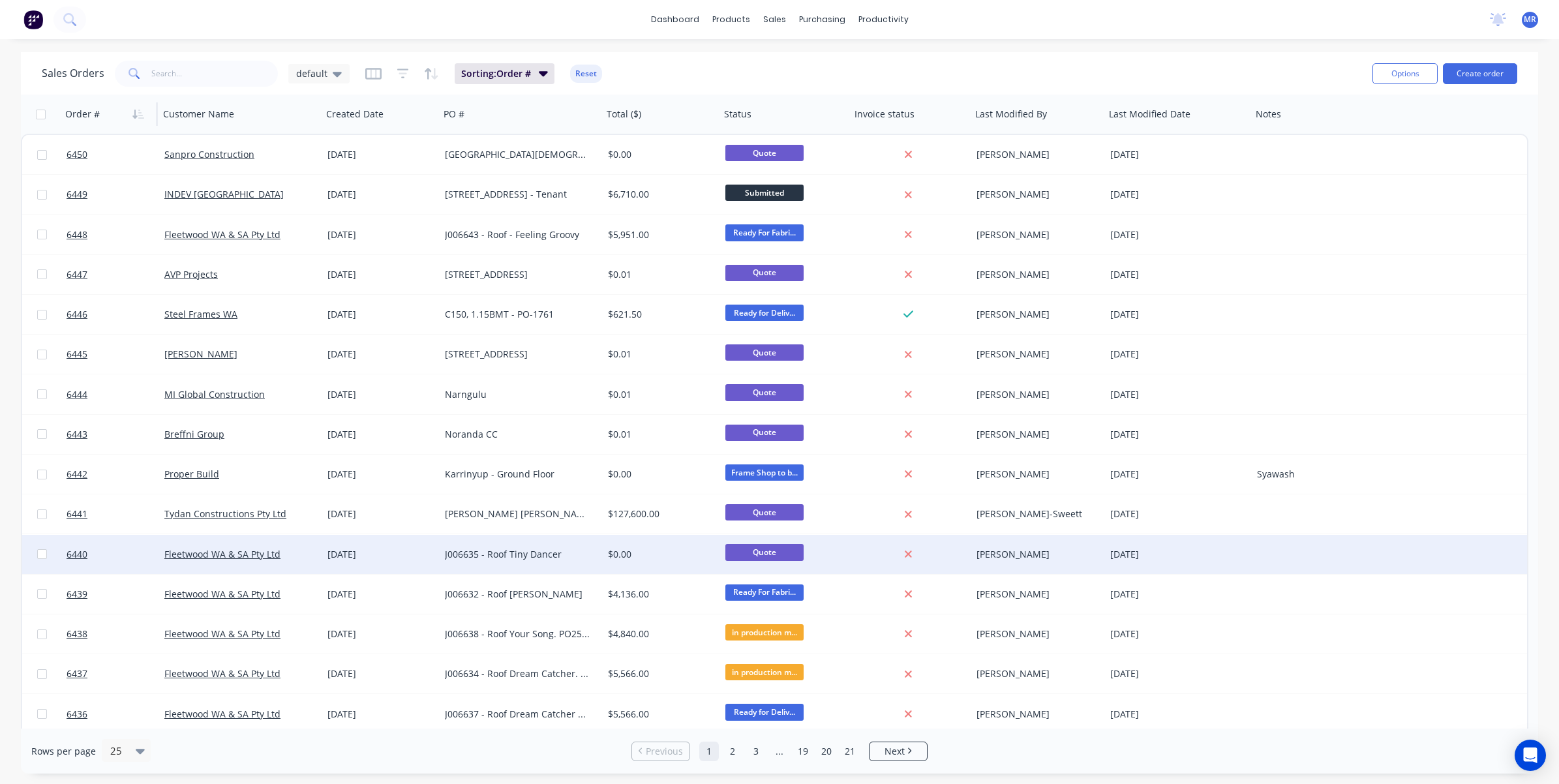
click at [253, 531] on div "Fleetwood WA & SA Pty Ltd" at bounding box center [241, 554] width 163 height 40
